Goal: Find contact information

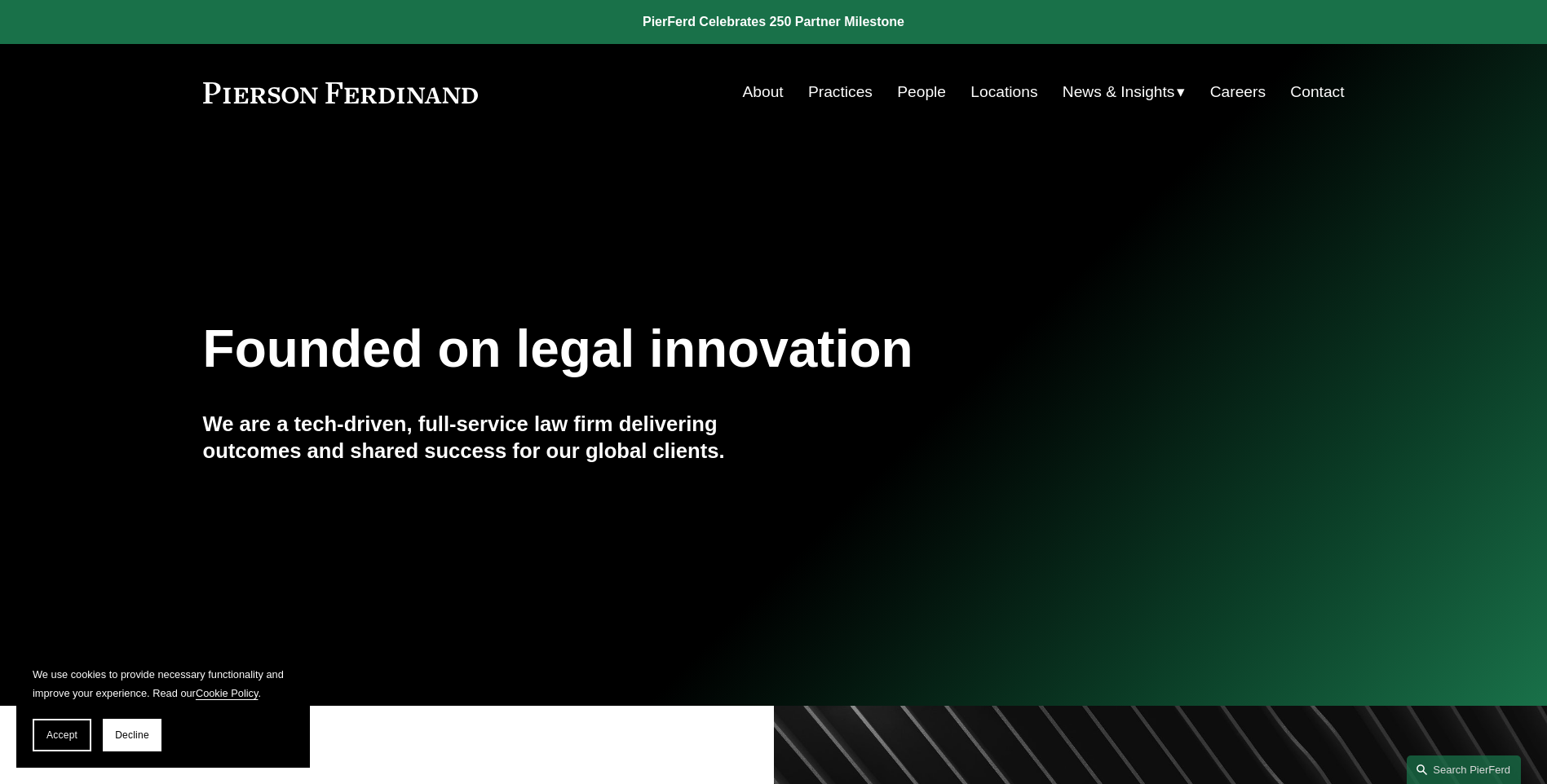
click at [1006, 96] on link "Locations" at bounding box center [1003, 92] width 67 height 31
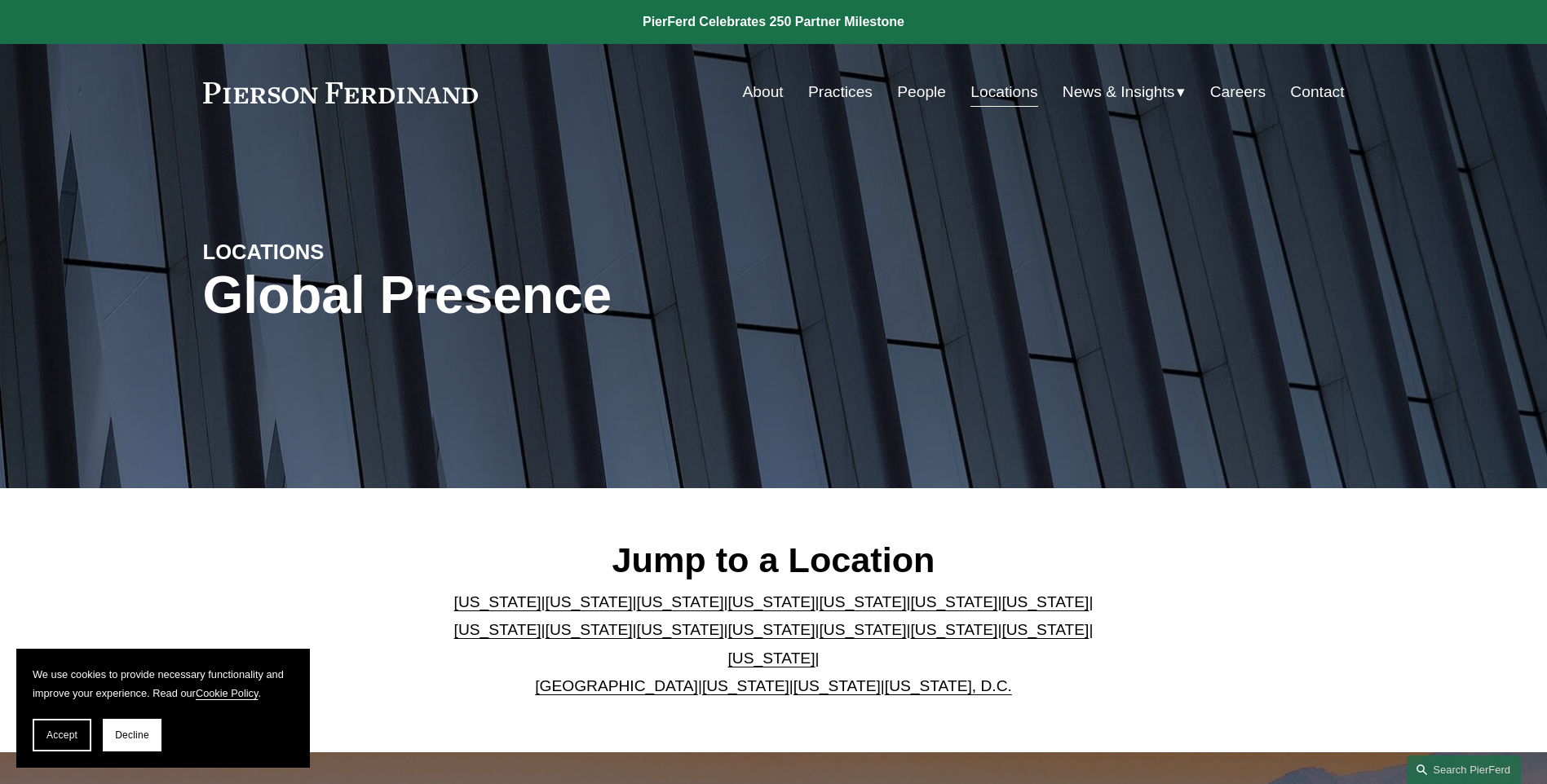
click at [910, 611] on link "Georgia" at bounding box center [953, 602] width 87 height 17
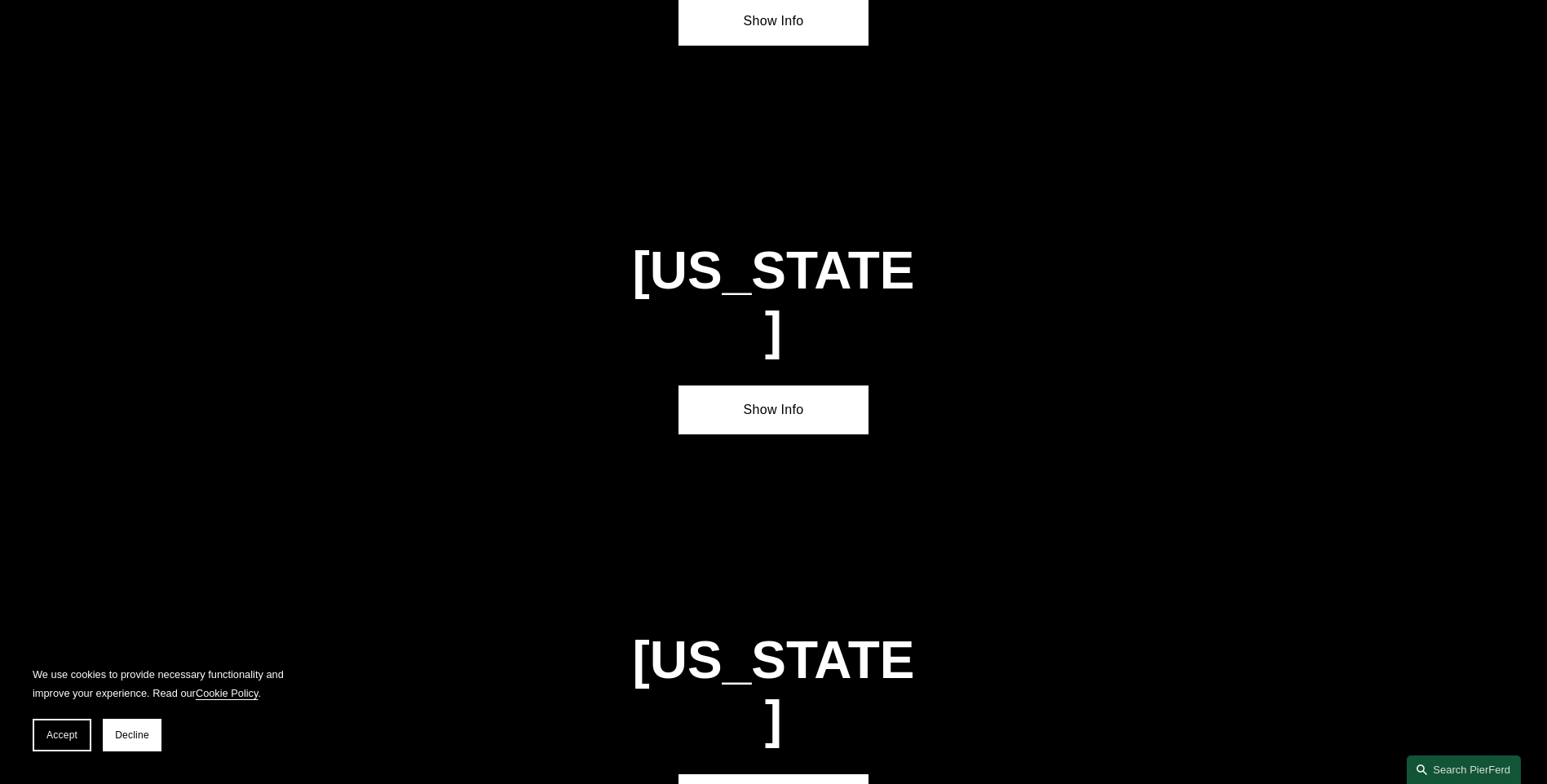
scroll to position [2465, 0]
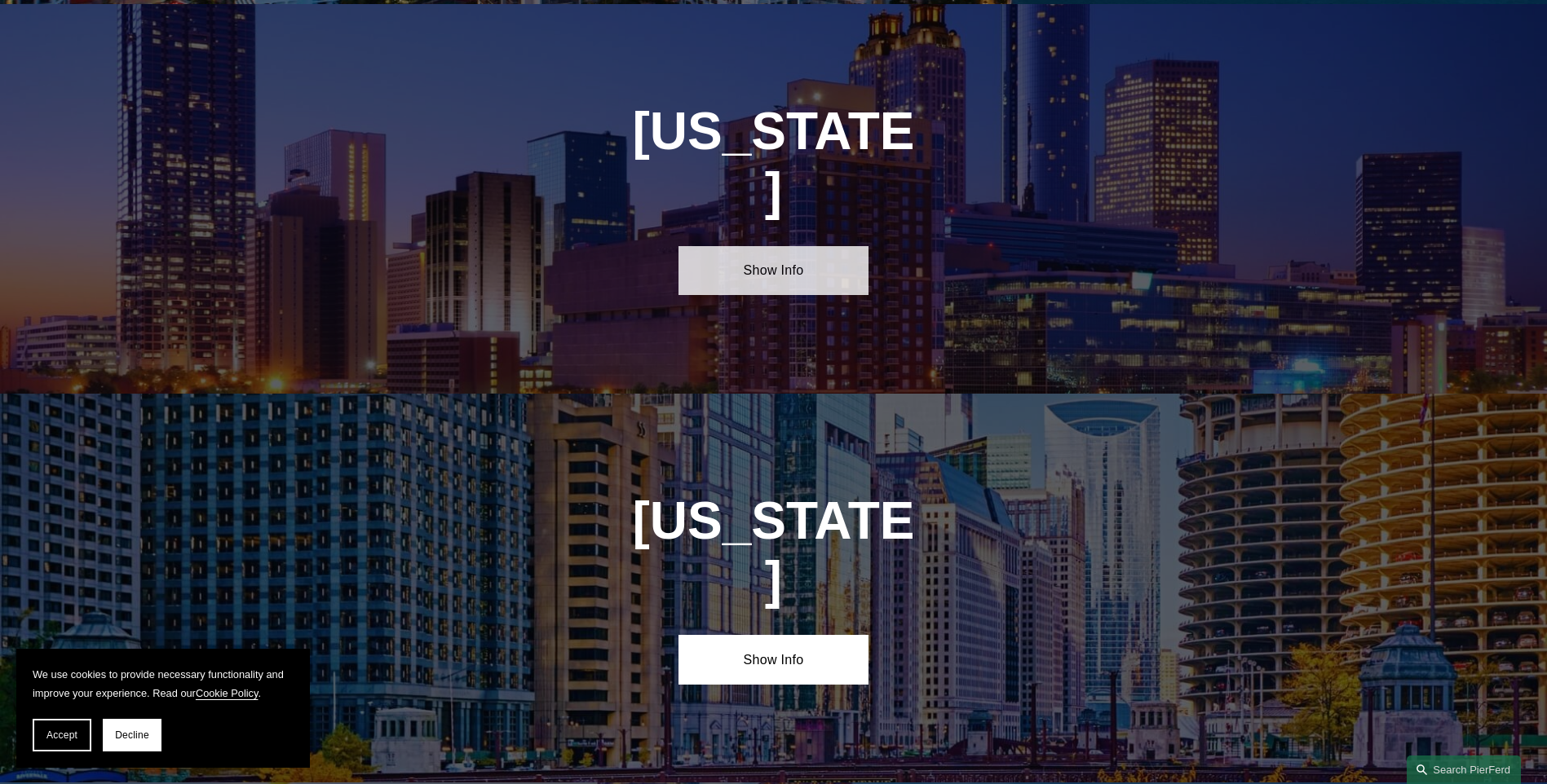
click at [769, 247] on link "Show Info" at bounding box center [774, 271] width 190 height 49
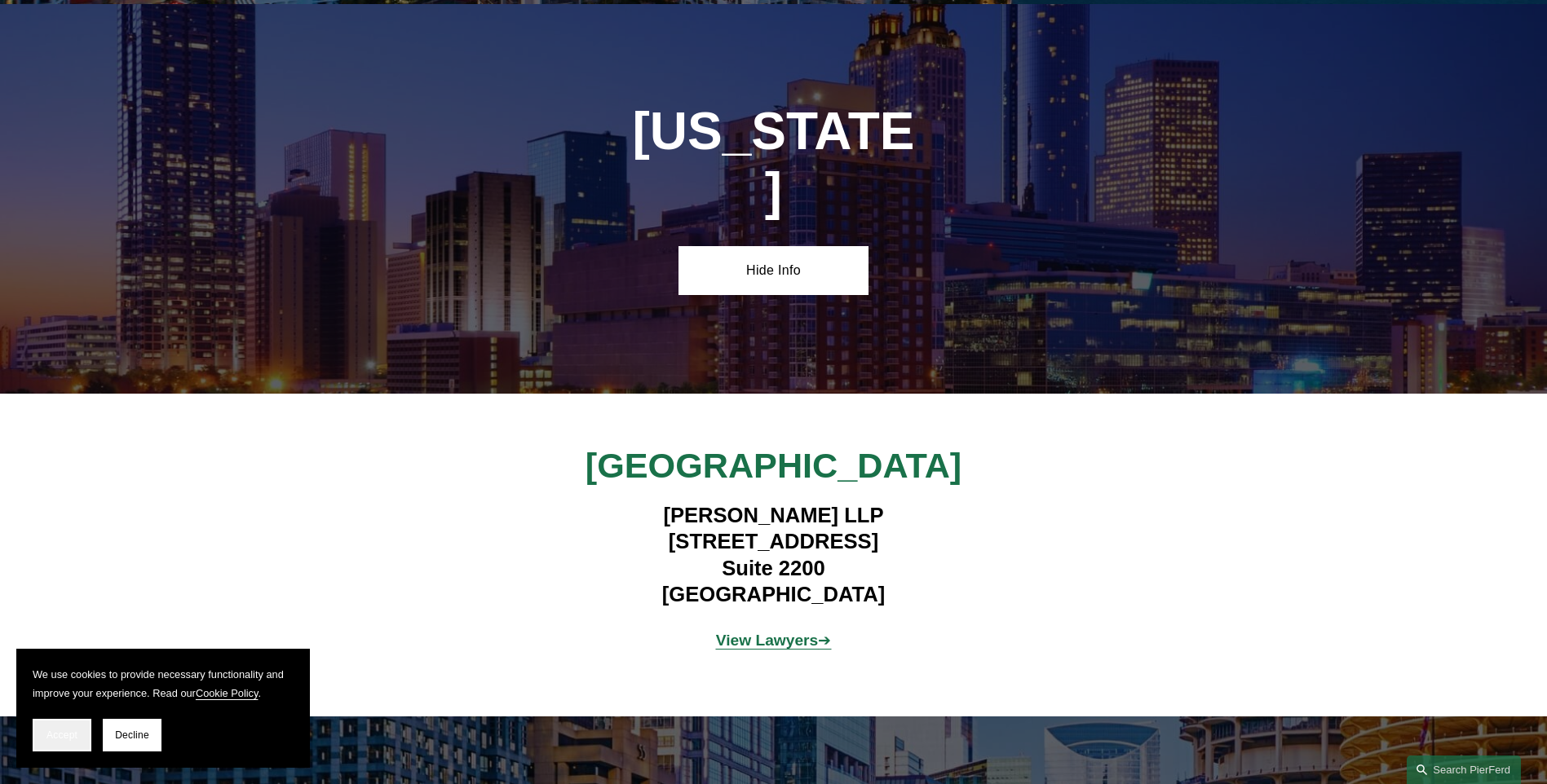
click at [75, 741] on button "Accept" at bounding box center [62, 736] width 59 height 33
